Goal: Information Seeking & Learning: Find specific page/section

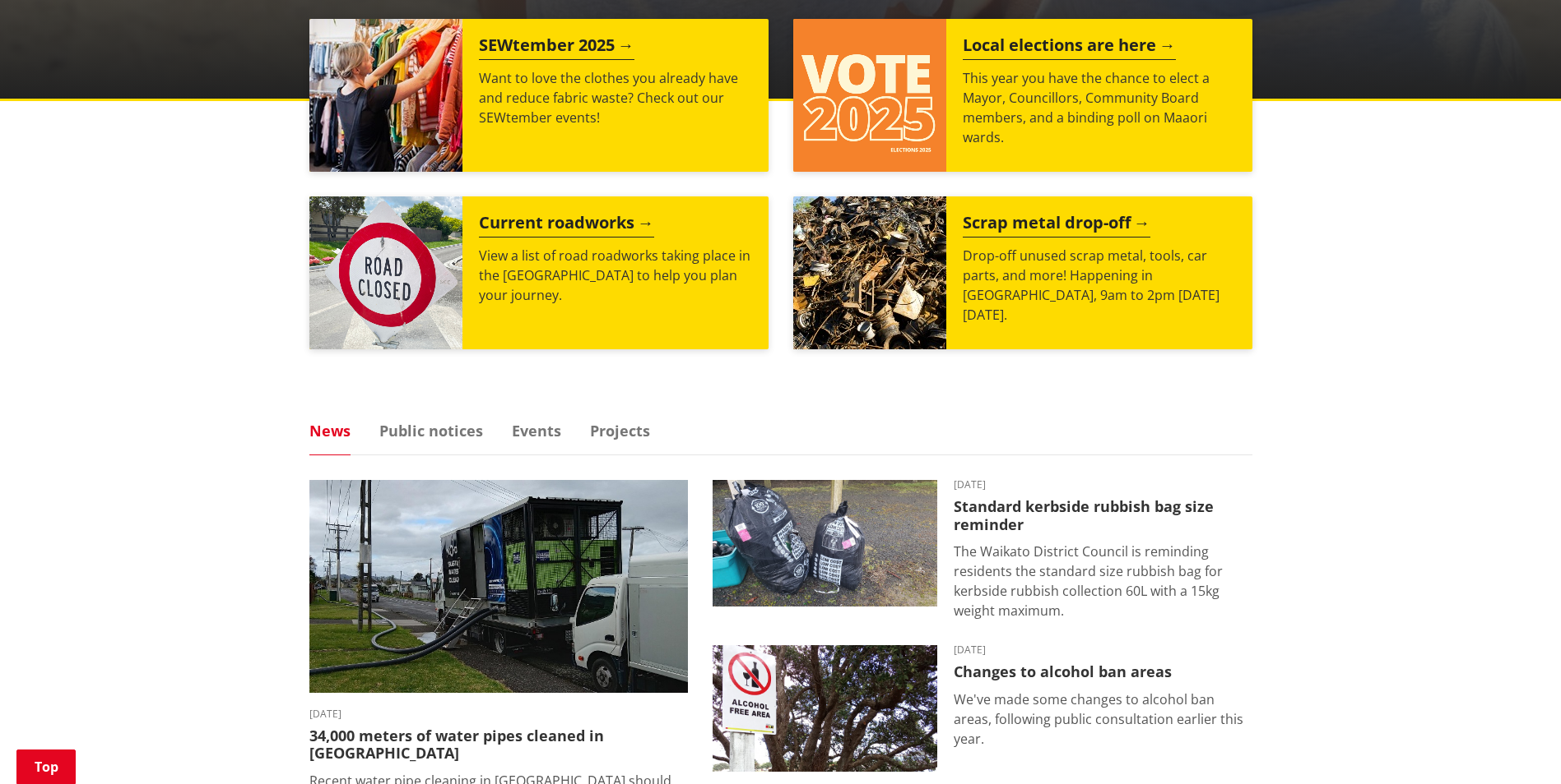
scroll to position [658, 0]
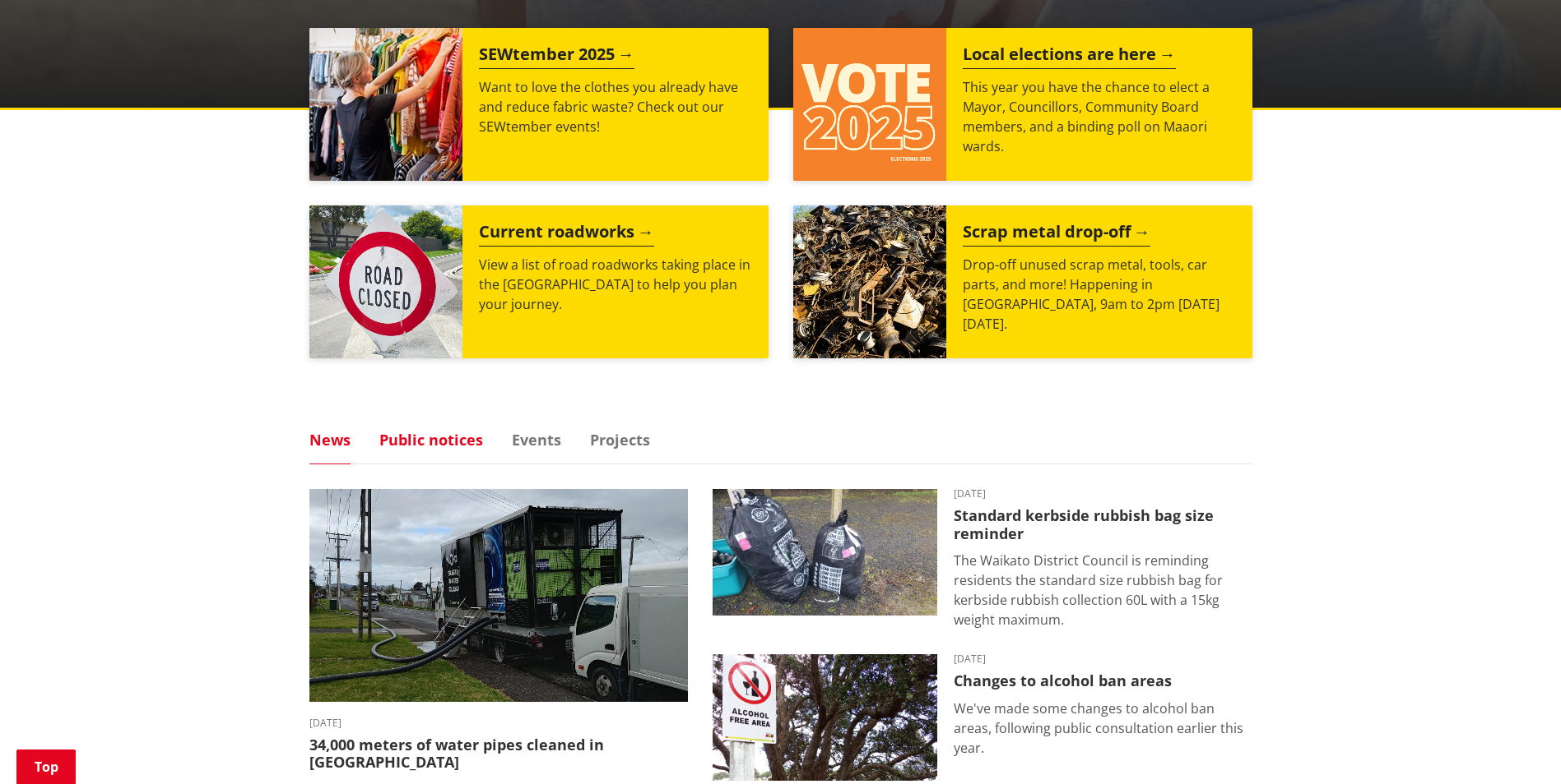
click at [433, 444] on link "Public notices" at bounding box center [431, 440] width 104 height 14
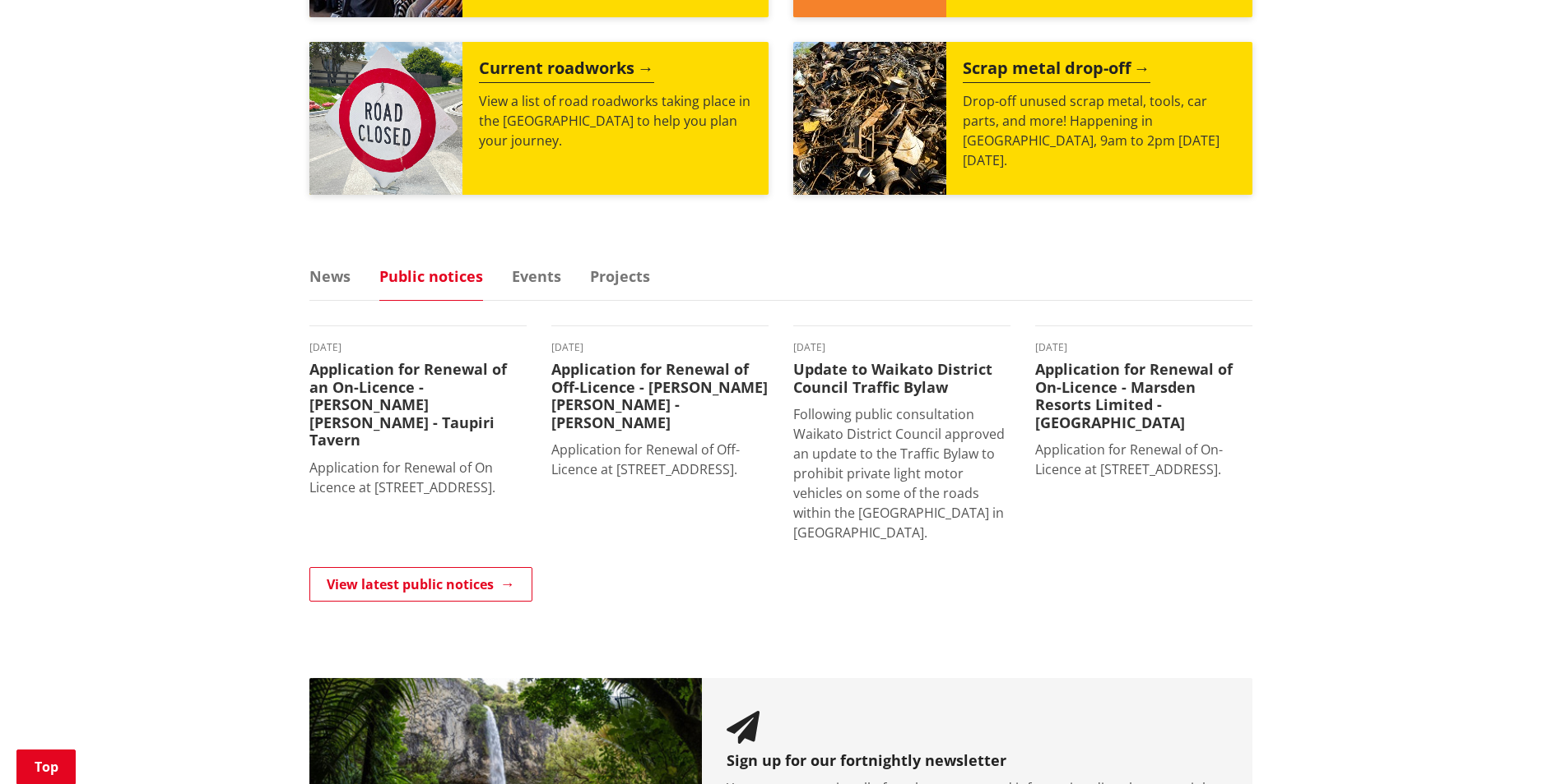
scroll to position [822, 0]
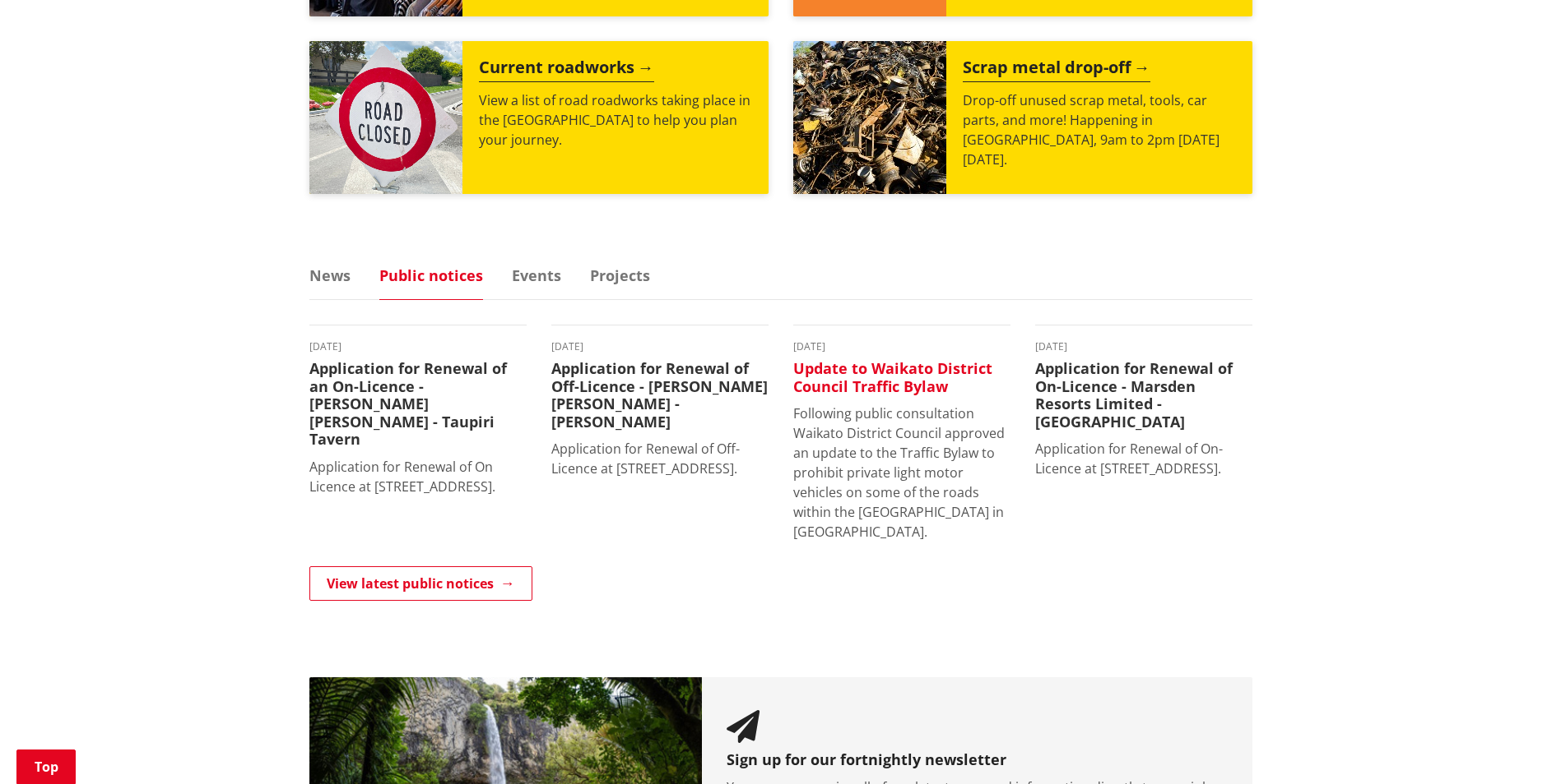
click at [880, 375] on h3 "Update to Waikato District Council Traffic Bylaw" at bounding box center [901, 377] width 217 height 36
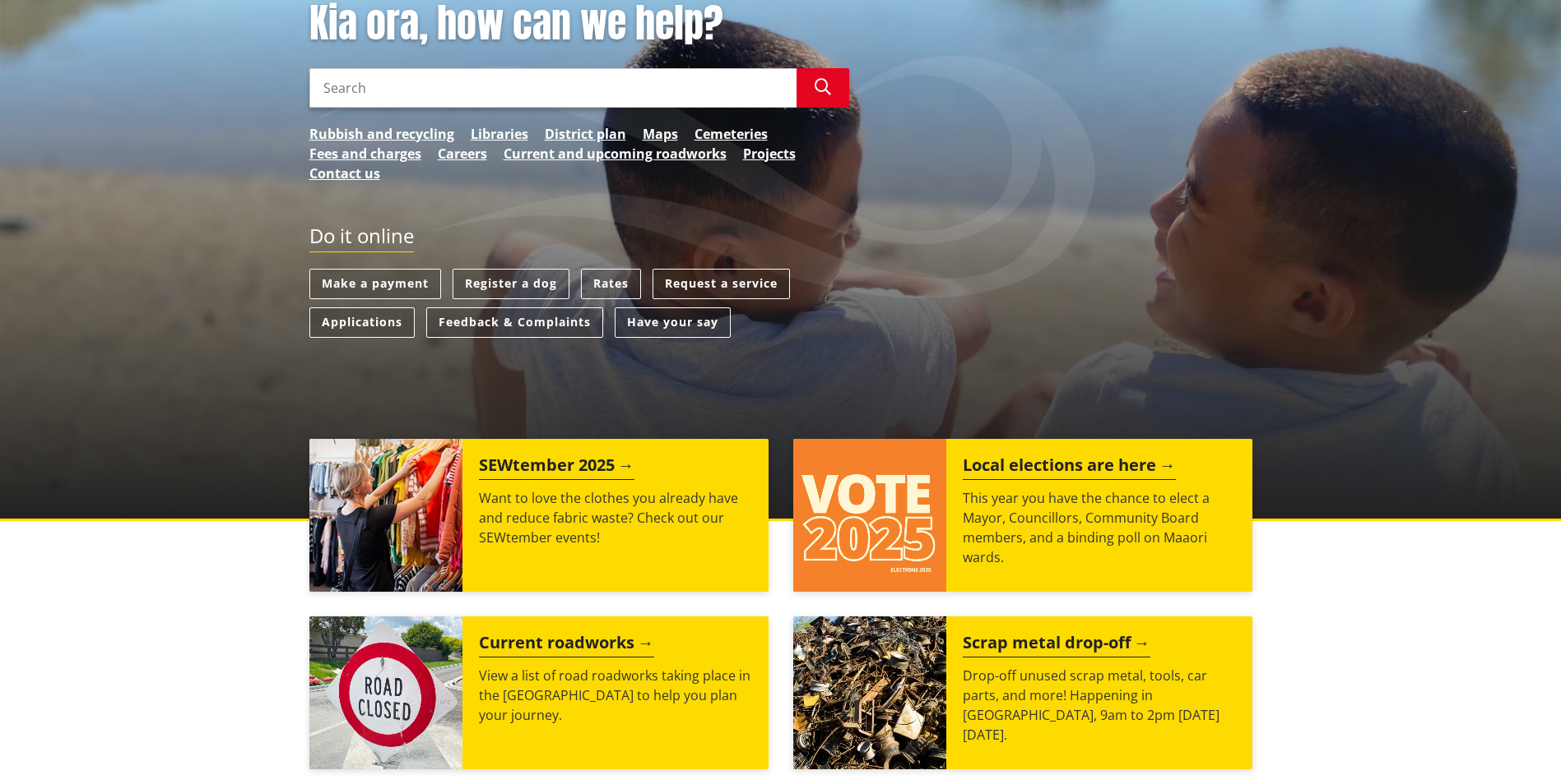
scroll to position [83, 0]
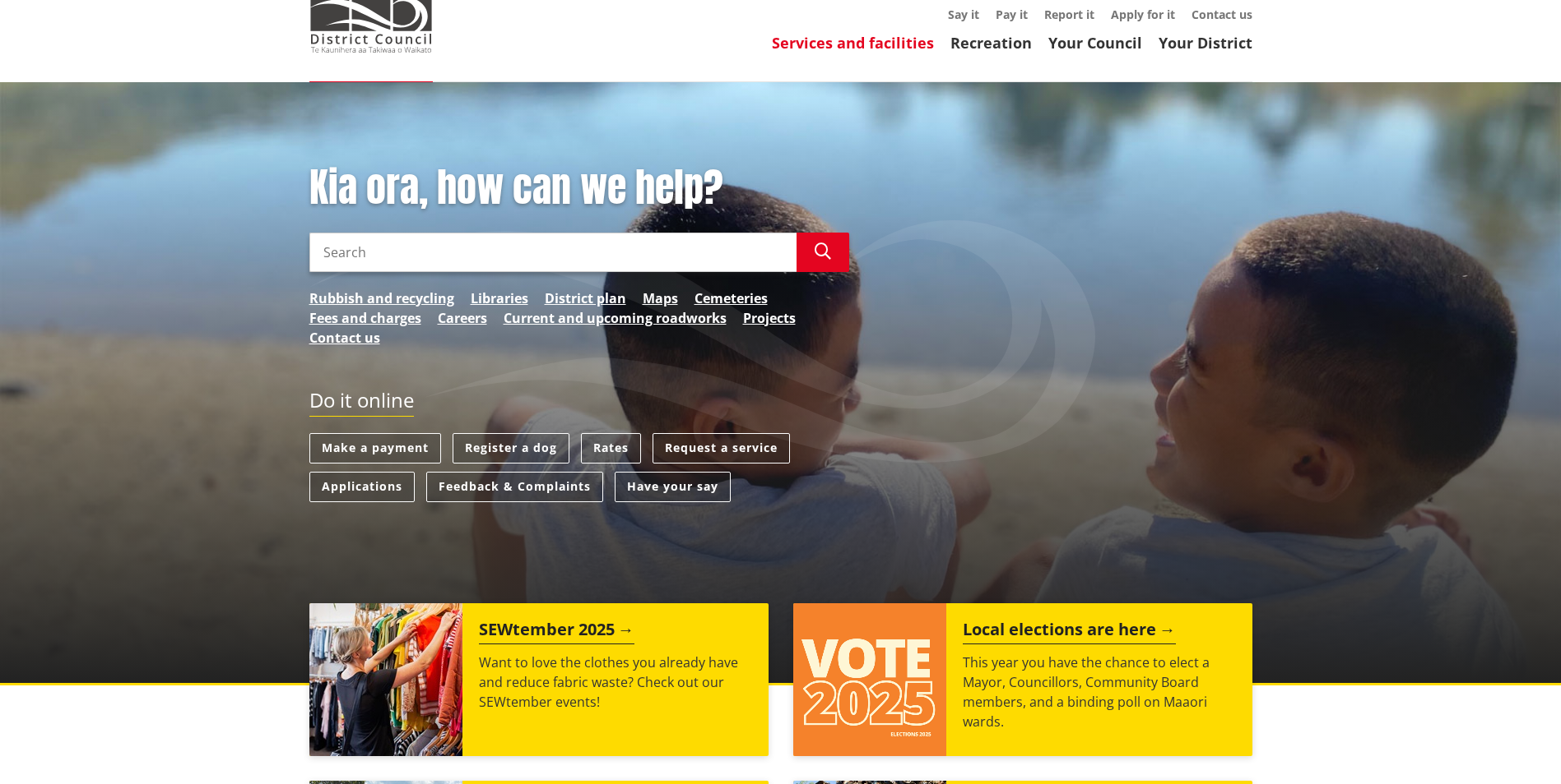
click at [842, 49] on link "Services and facilities" at bounding box center [853, 42] width 162 height 20
click at [504, 232] on input "Search" at bounding box center [552, 251] width 487 height 39
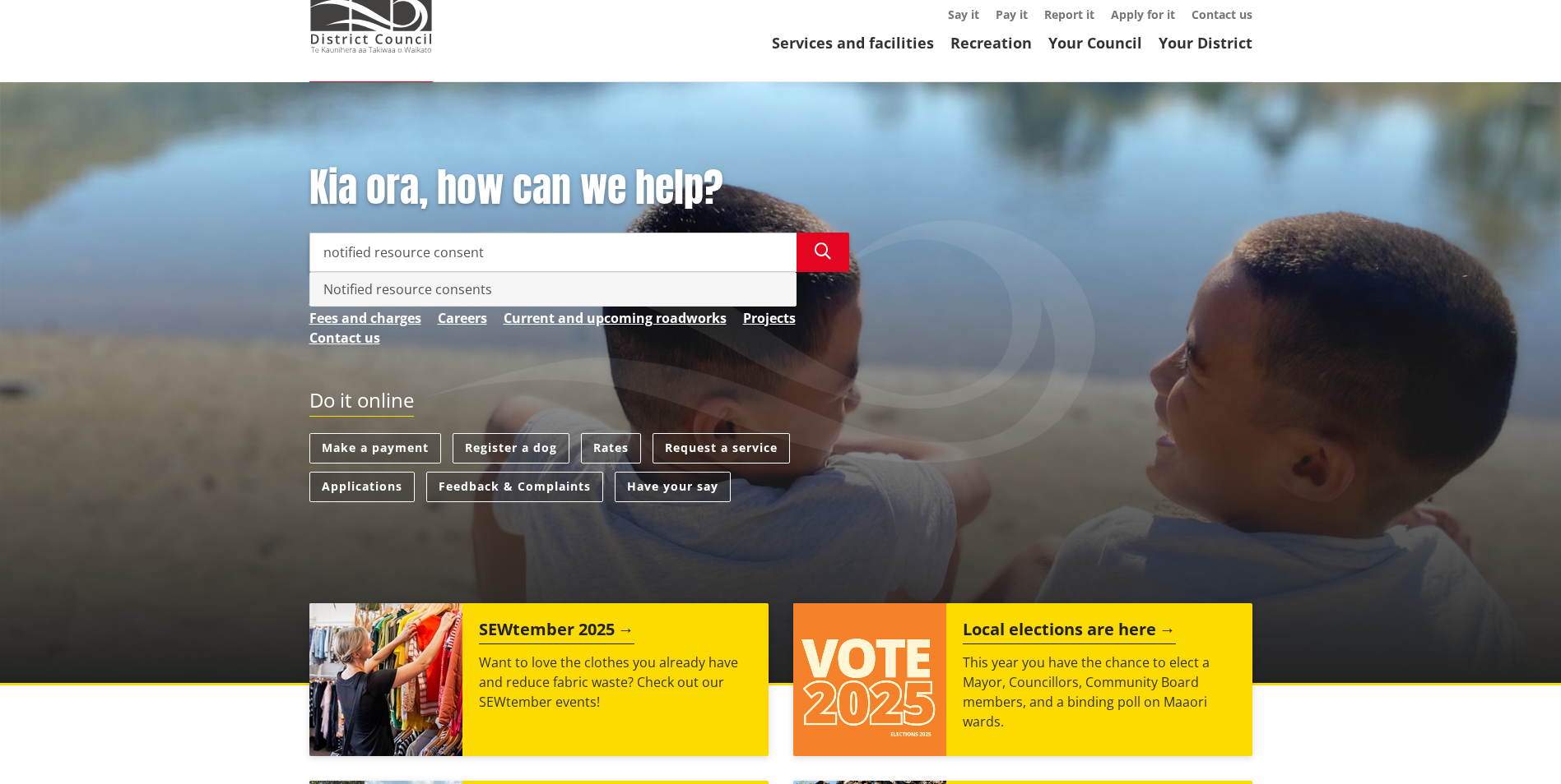
click at [482, 292] on div "Notified resource consents" at bounding box center [553, 289] width 486 height 33
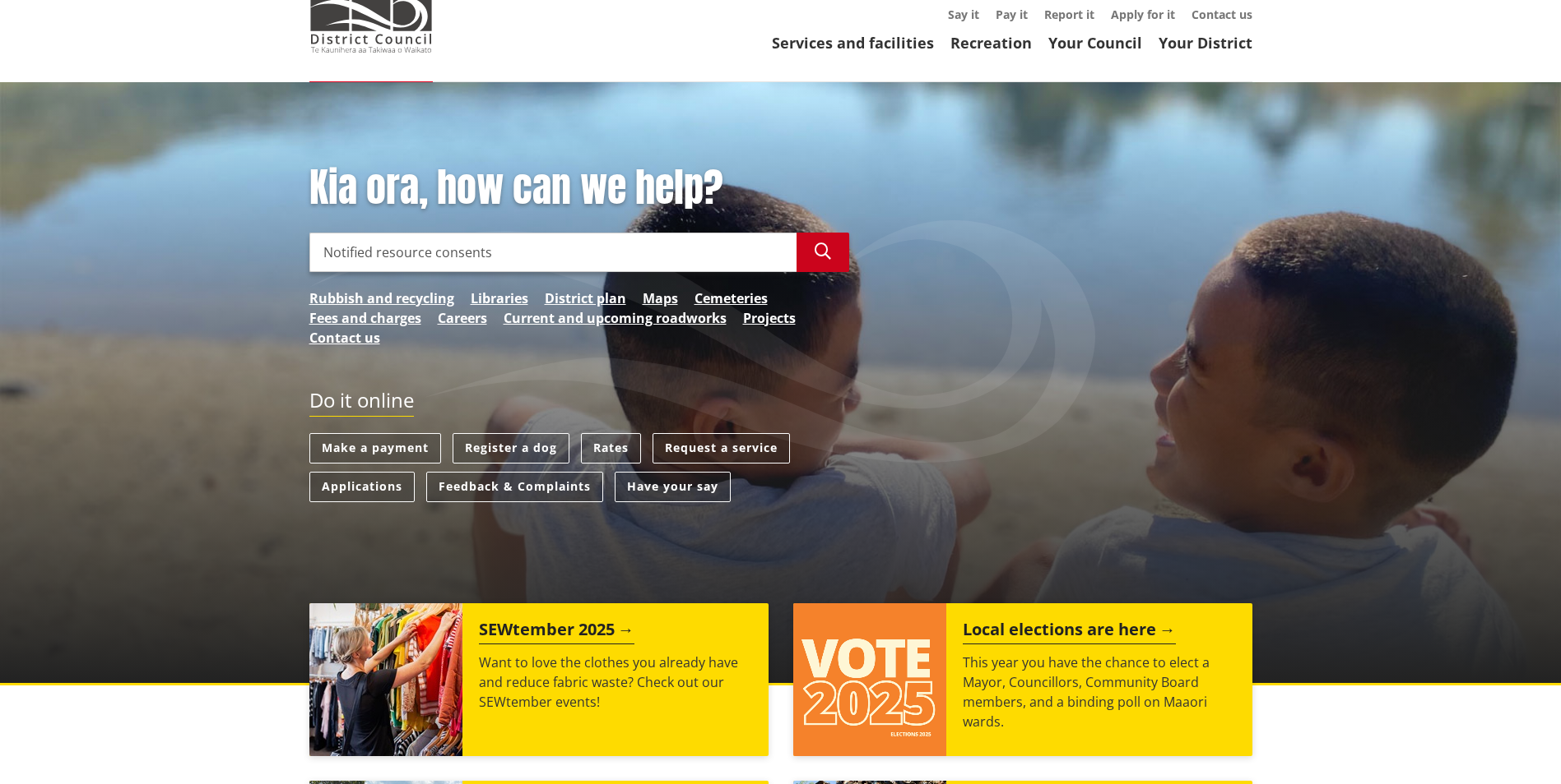
click at [835, 256] on button "Search" at bounding box center [822, 251] width 53 height 39
click at [821, 251] on icon "button" at bounding box center [822, 251] width 16 height 16
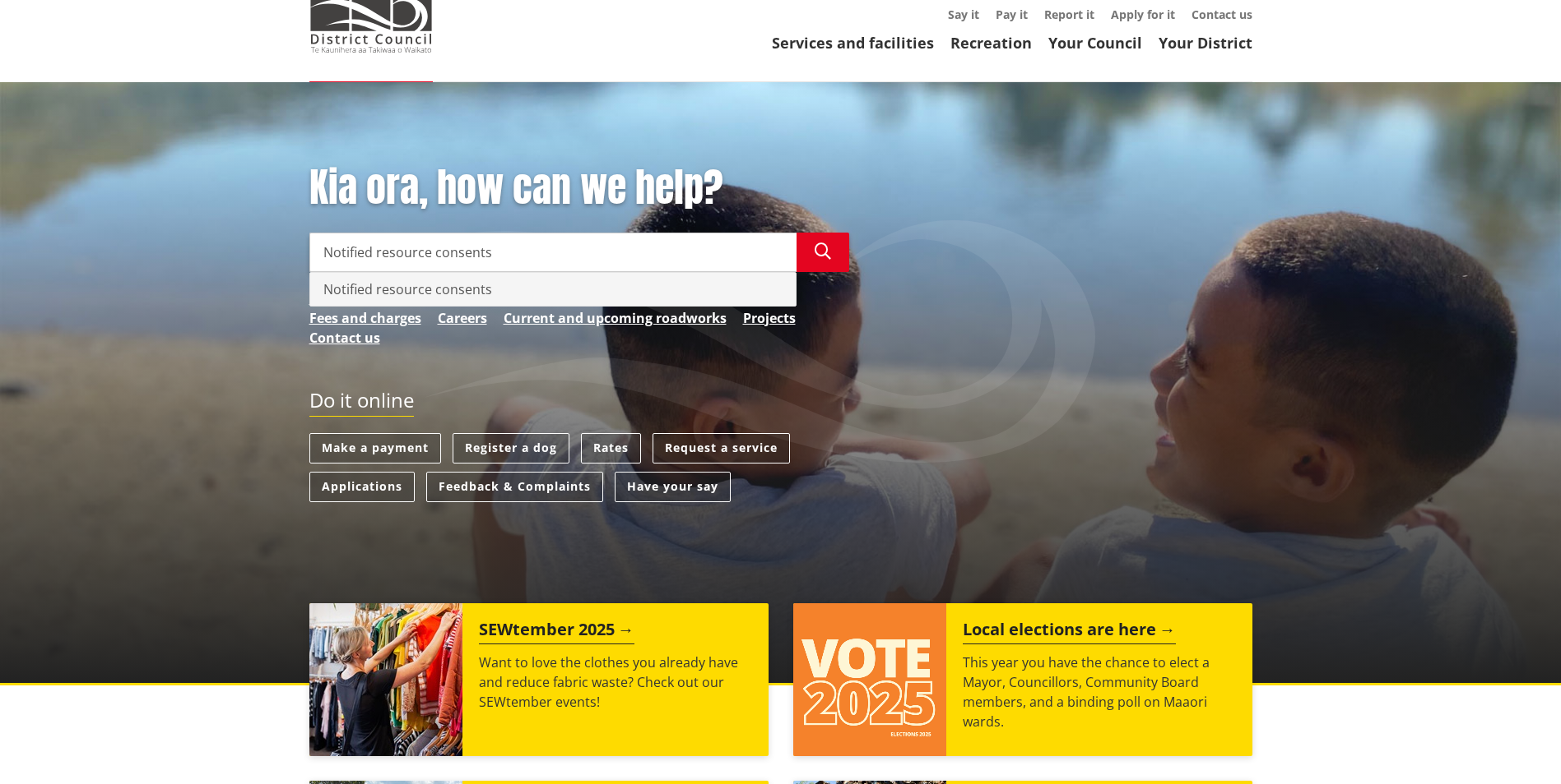
click at [458, 281] on div "Notified resource consents" at bounding box center [553, 289] width 486 height 33
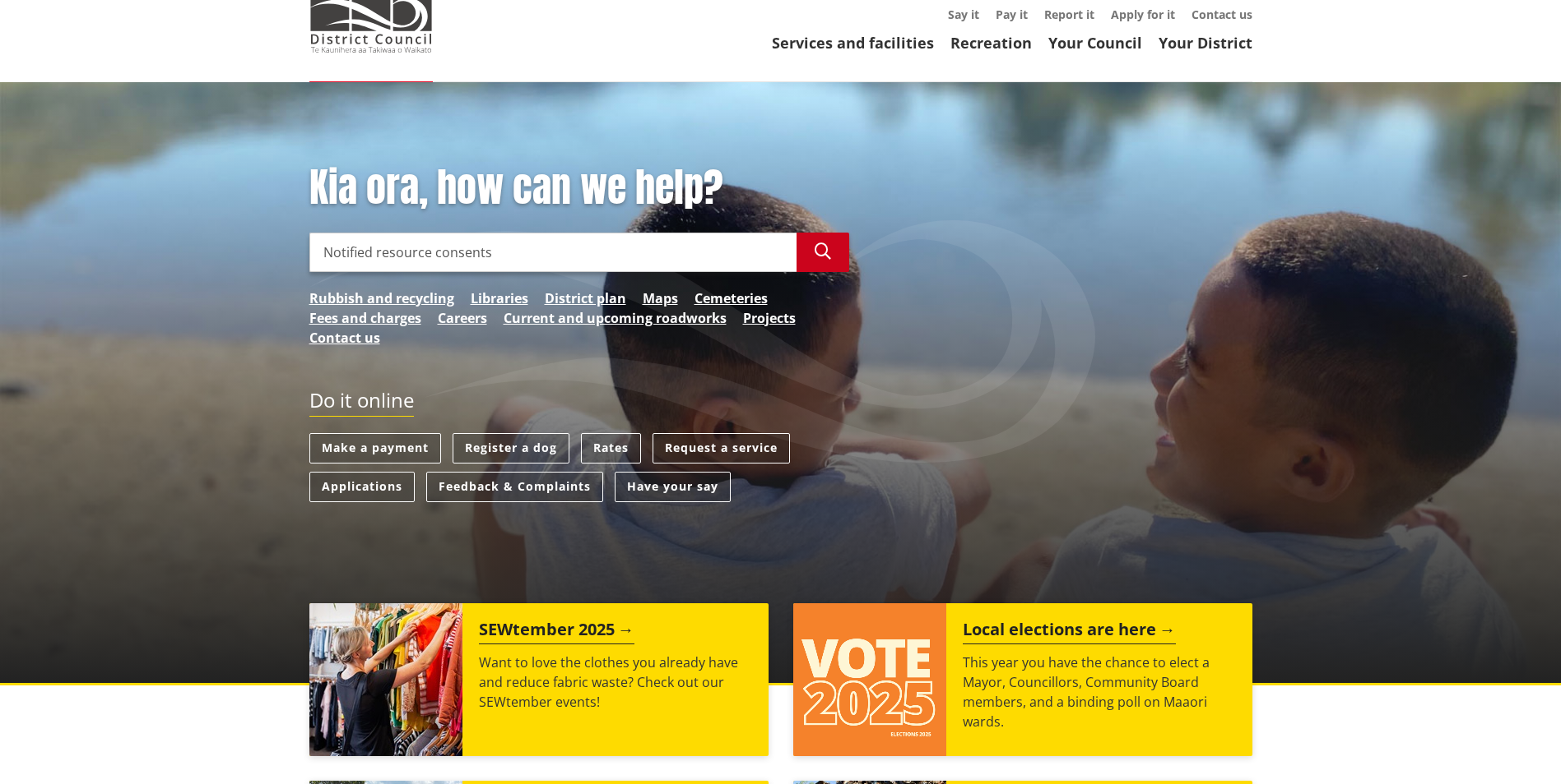
click at [812, 254] on button "Search" at bounding box center [822, 251] width 53 height 39
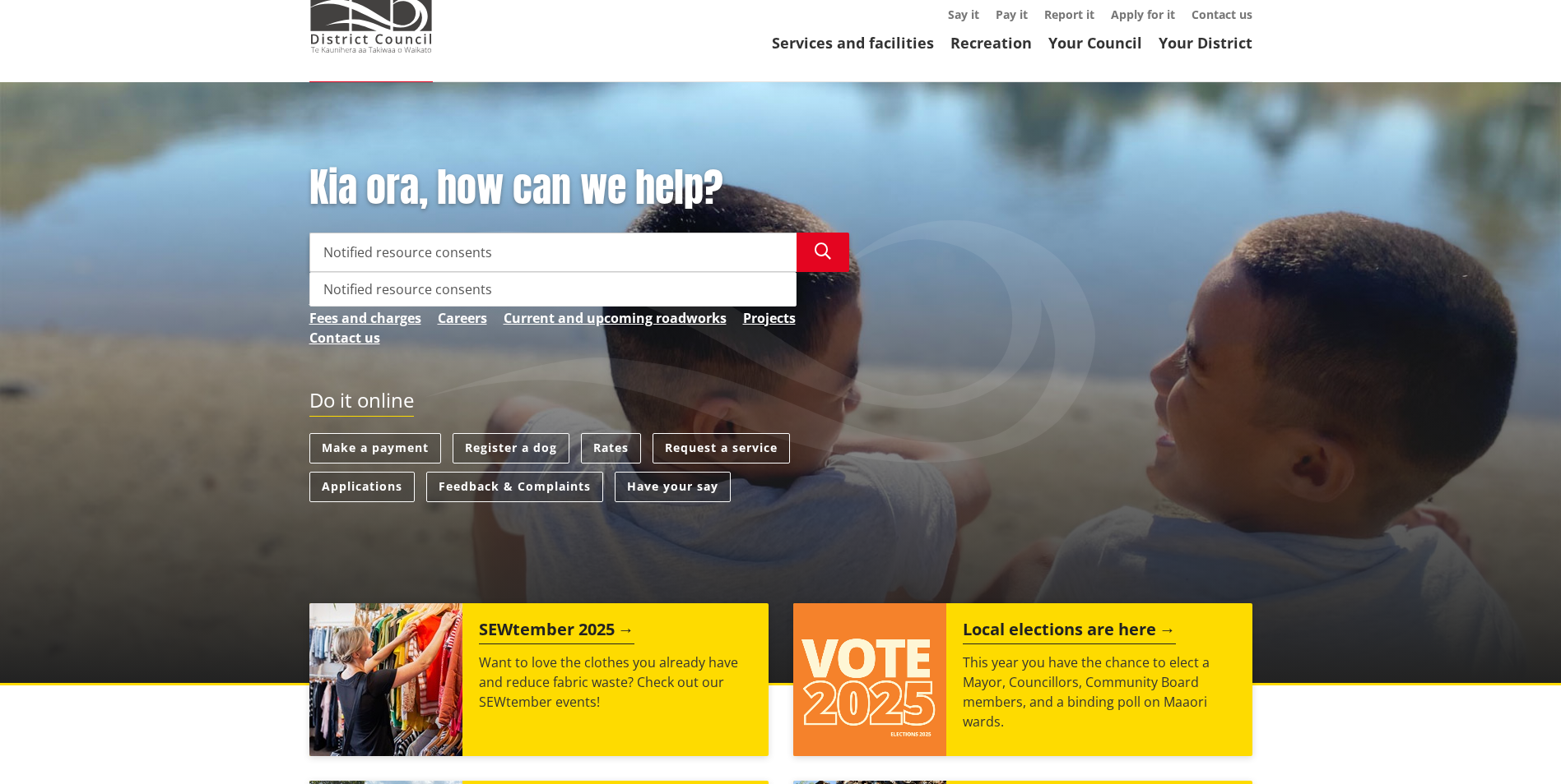
click at [377, 248] on input "Notified resource consents" at bounding box center [552, 251] width 487 height 39
type input "Notifiedresource consents"
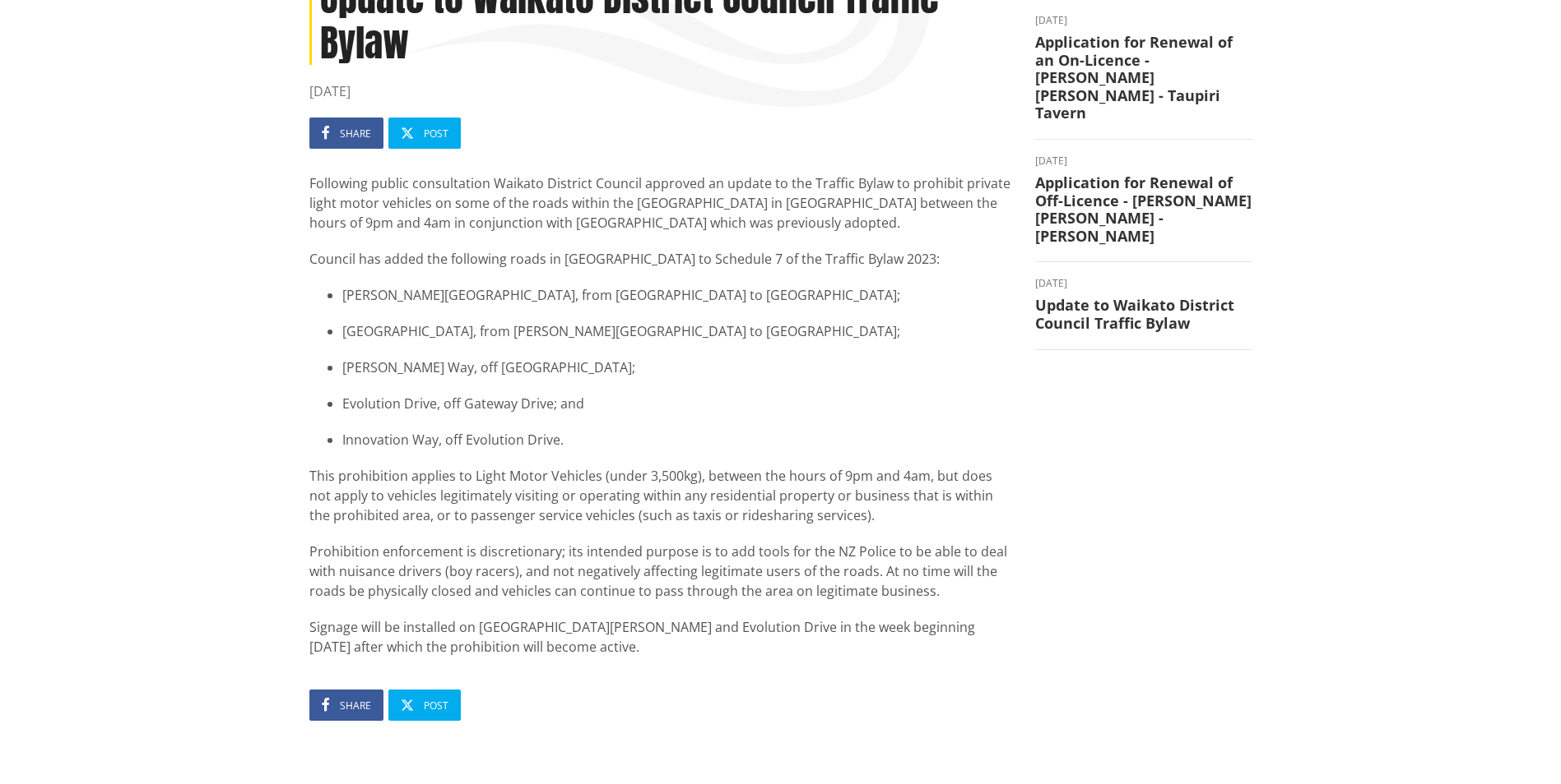
scroll to position [411, 0]
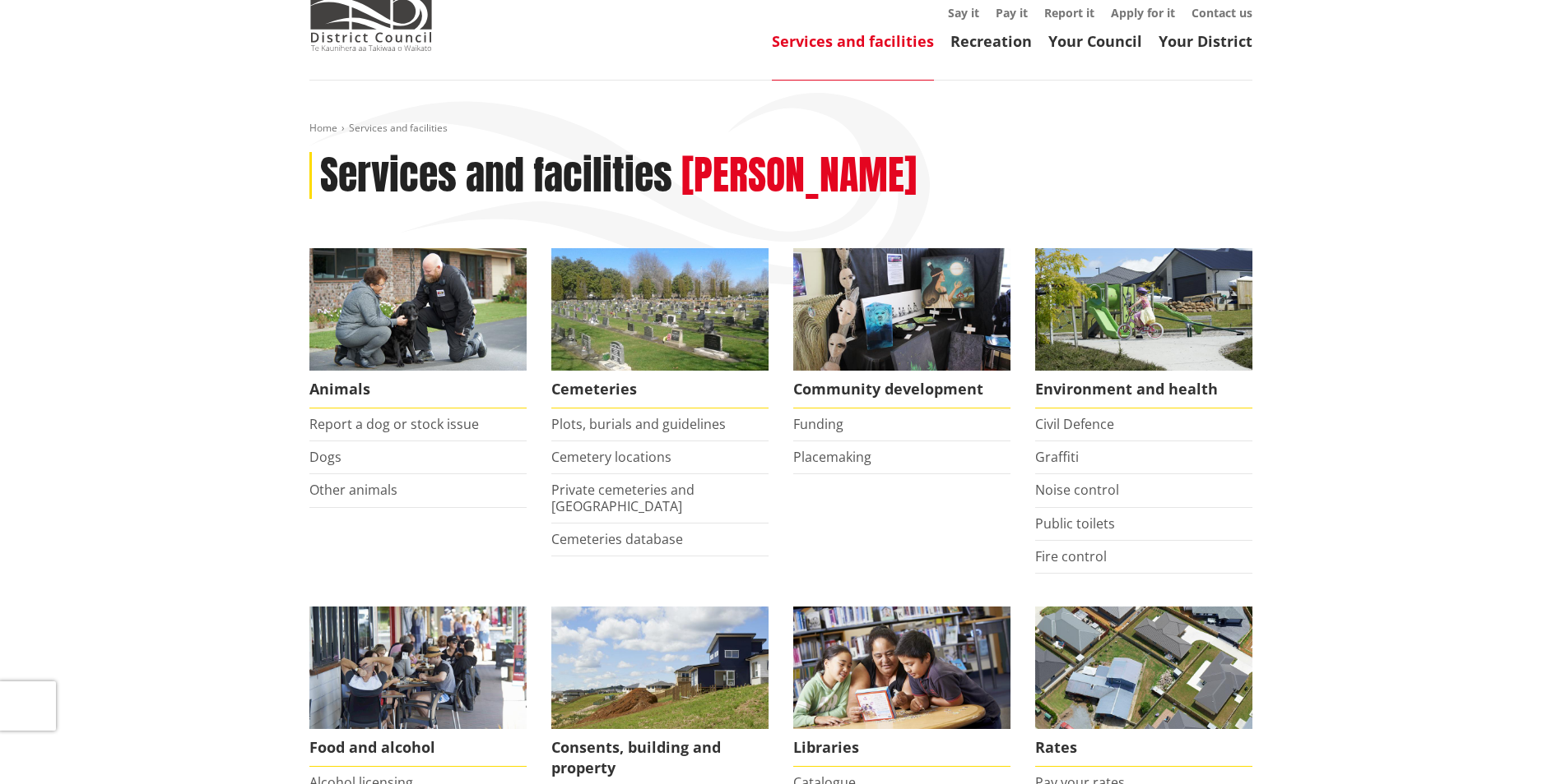
scroll to position [83, 0]
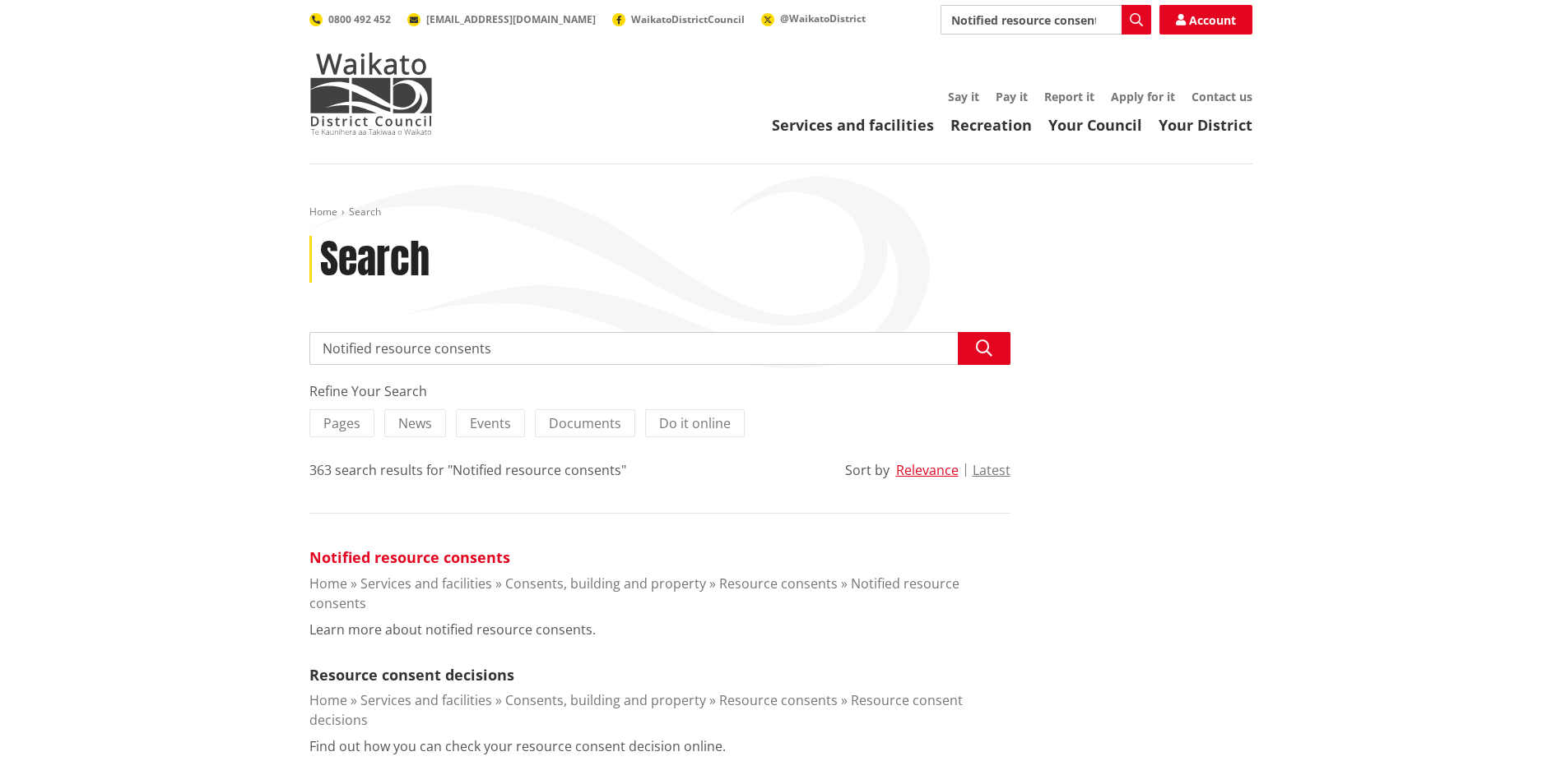
click at [483, 561] on link "Notified resource consents" at bounding box center [409, 558] width 201 height 20
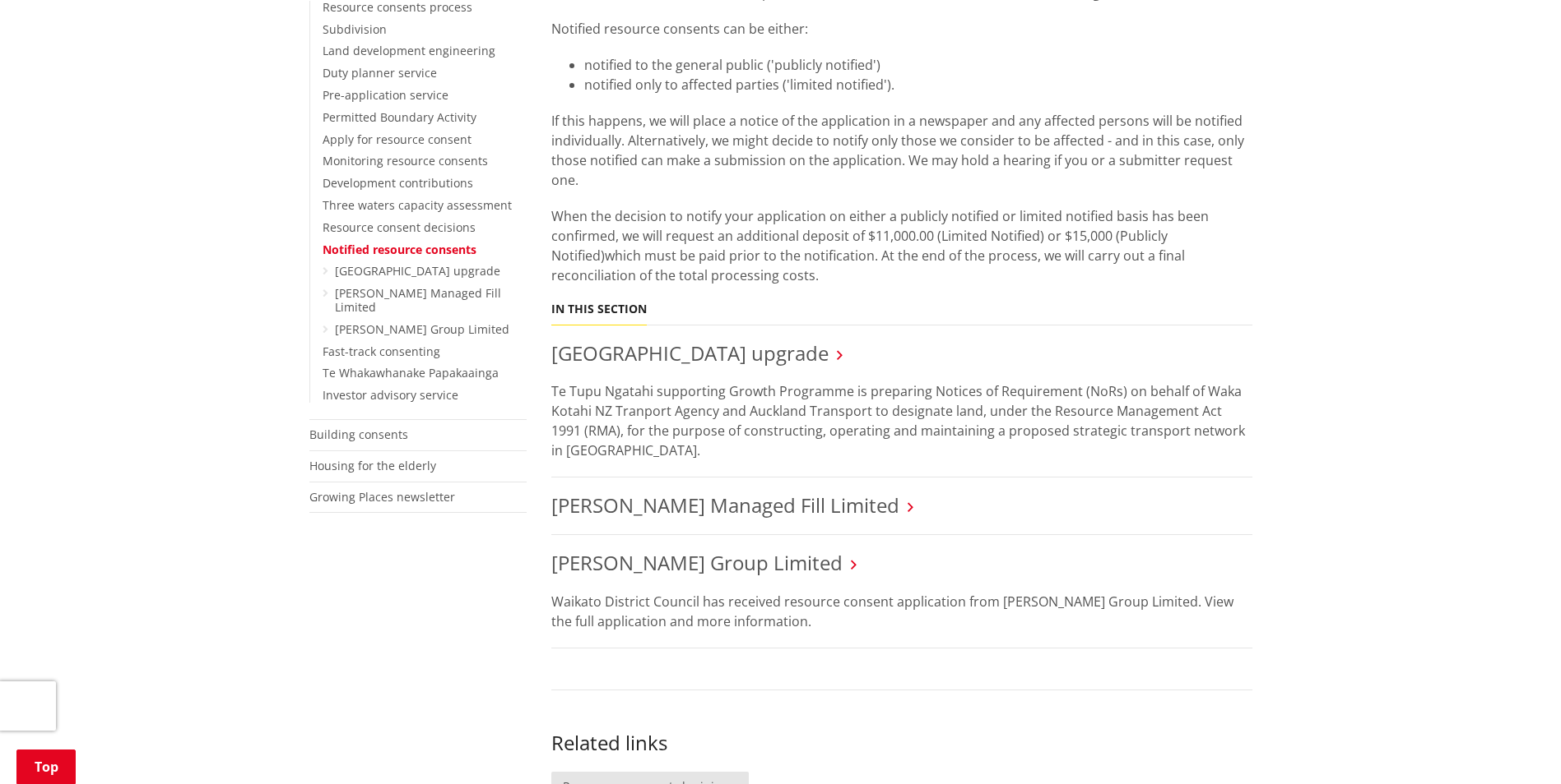
scroll to position [576, 0]
